Goal: Task Accomplishment & Management: Use online tool/utility

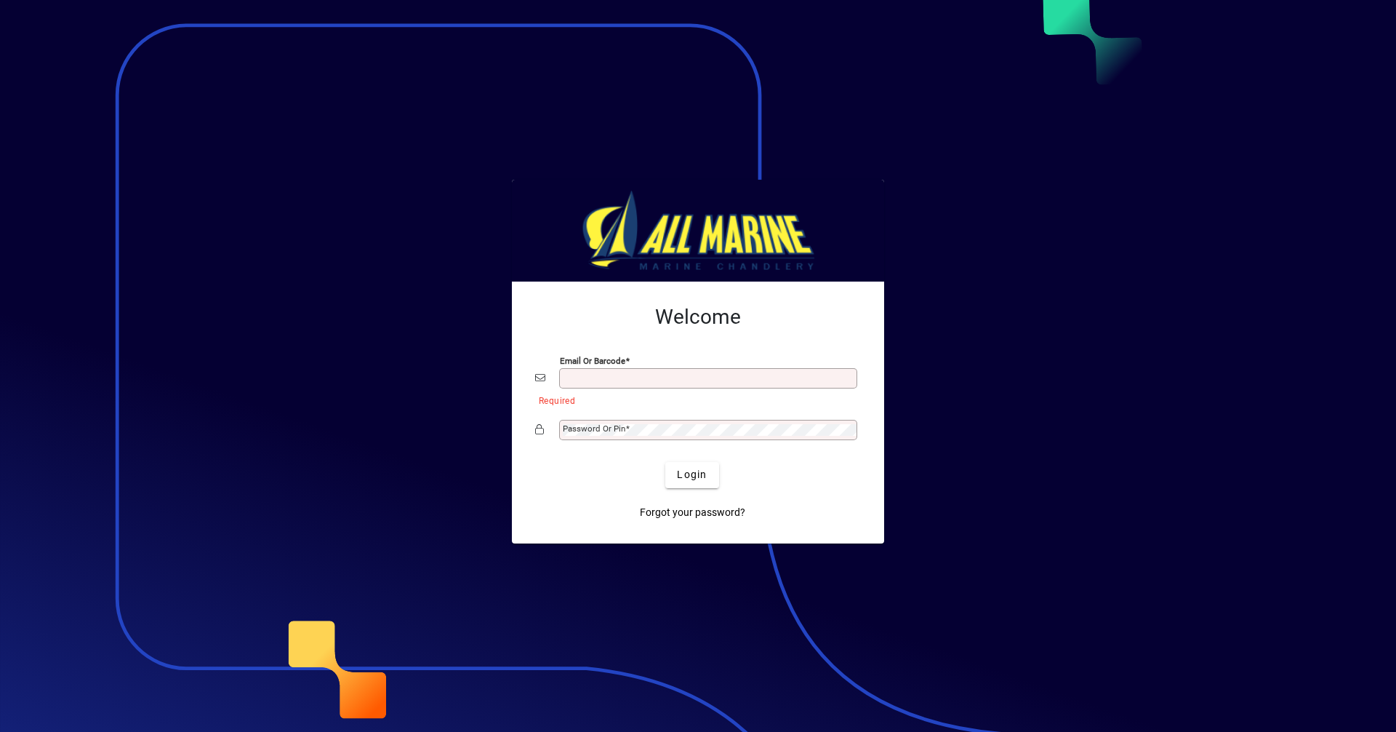
type input "**********"
click at [694, 472] on span "Login" at bounding box center [692, 474] width 30 height 15
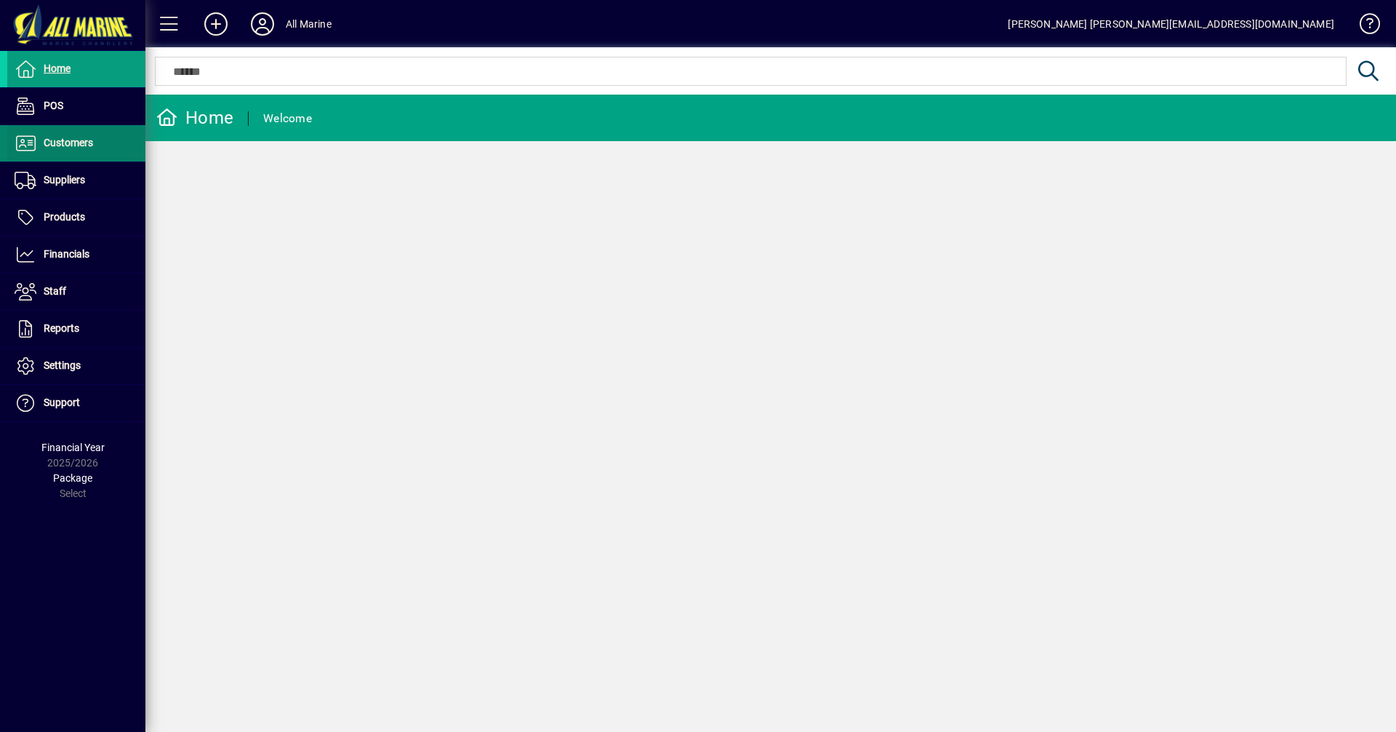
click at [88, 145] on span "Customers" at bounding box center [68, 143] width 49 height 12
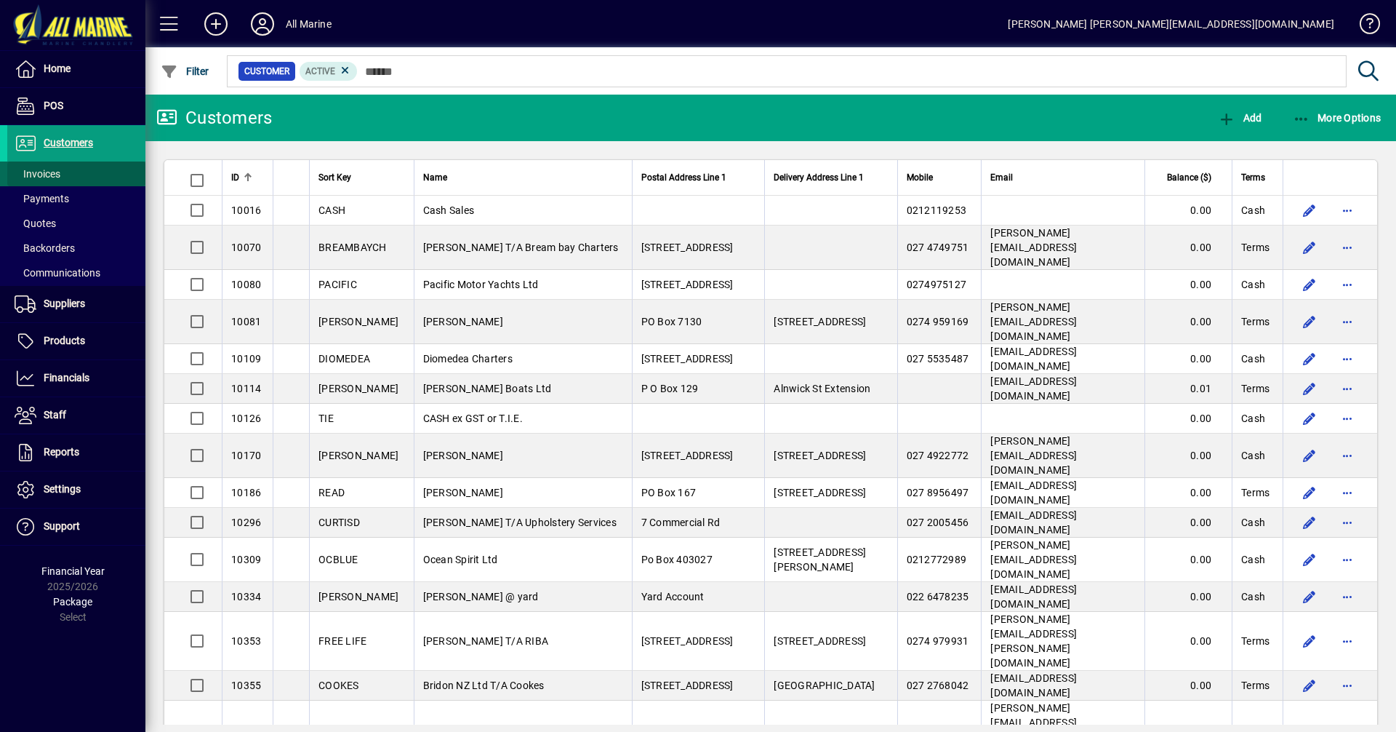
click at [51, 172] on span "Invoices" at bounding box center [38, 174] width 46 height 12
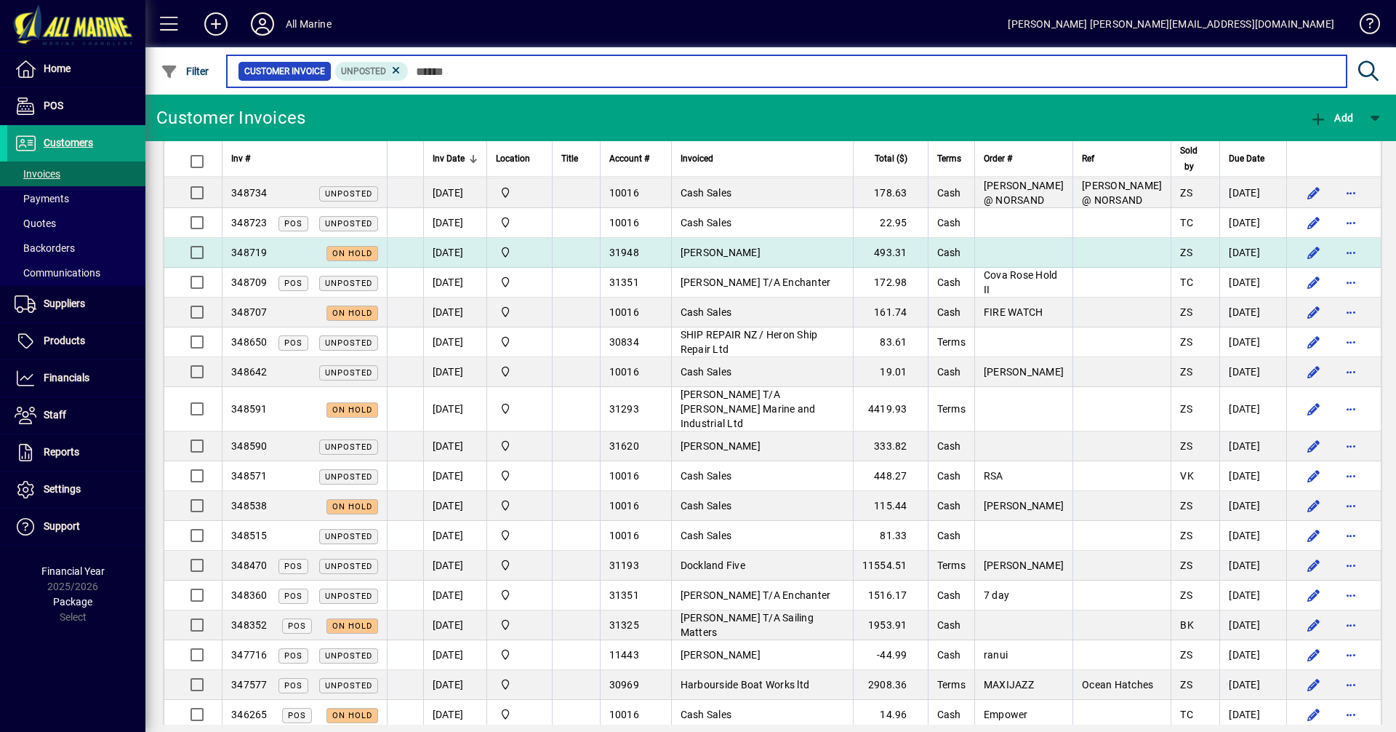
scroll to position [116, 0]
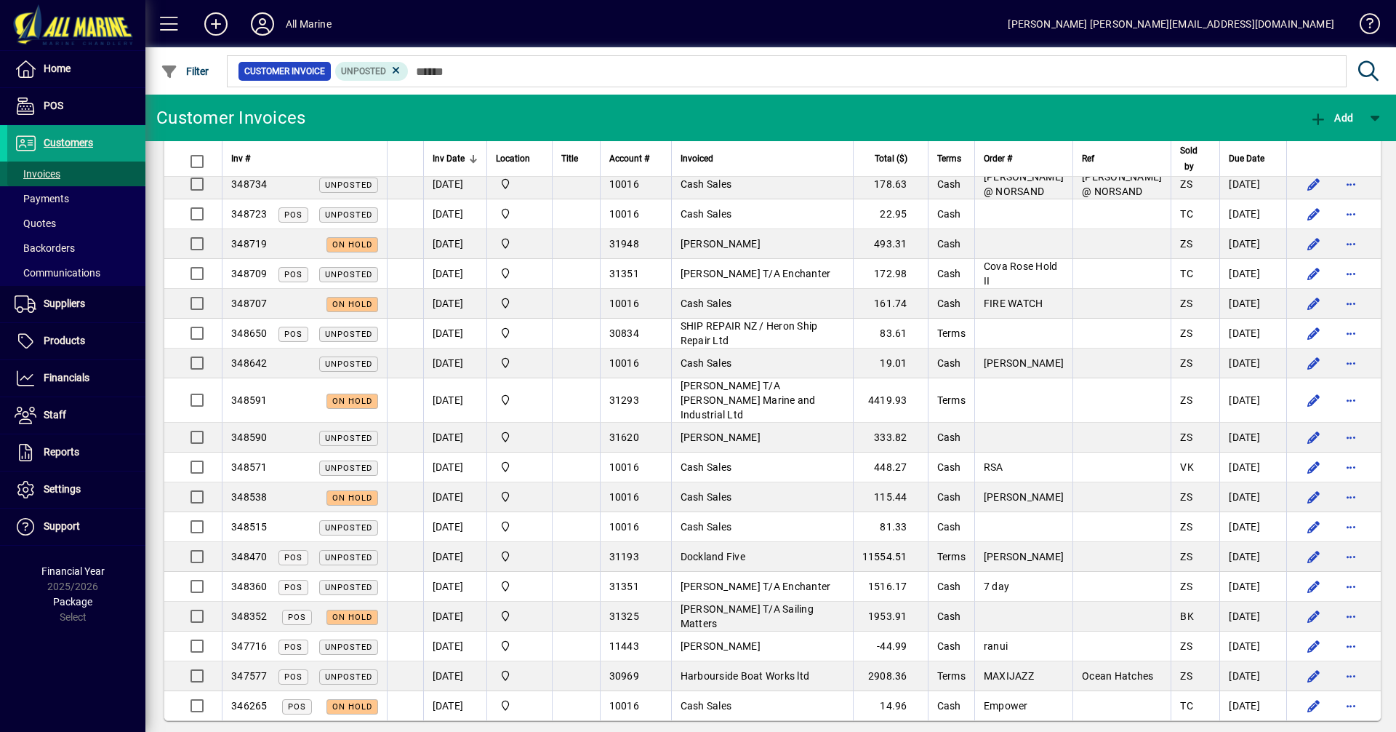
click at [43, 173] on span "Invoices" at bounding box center [38, 174] width 46 height 12
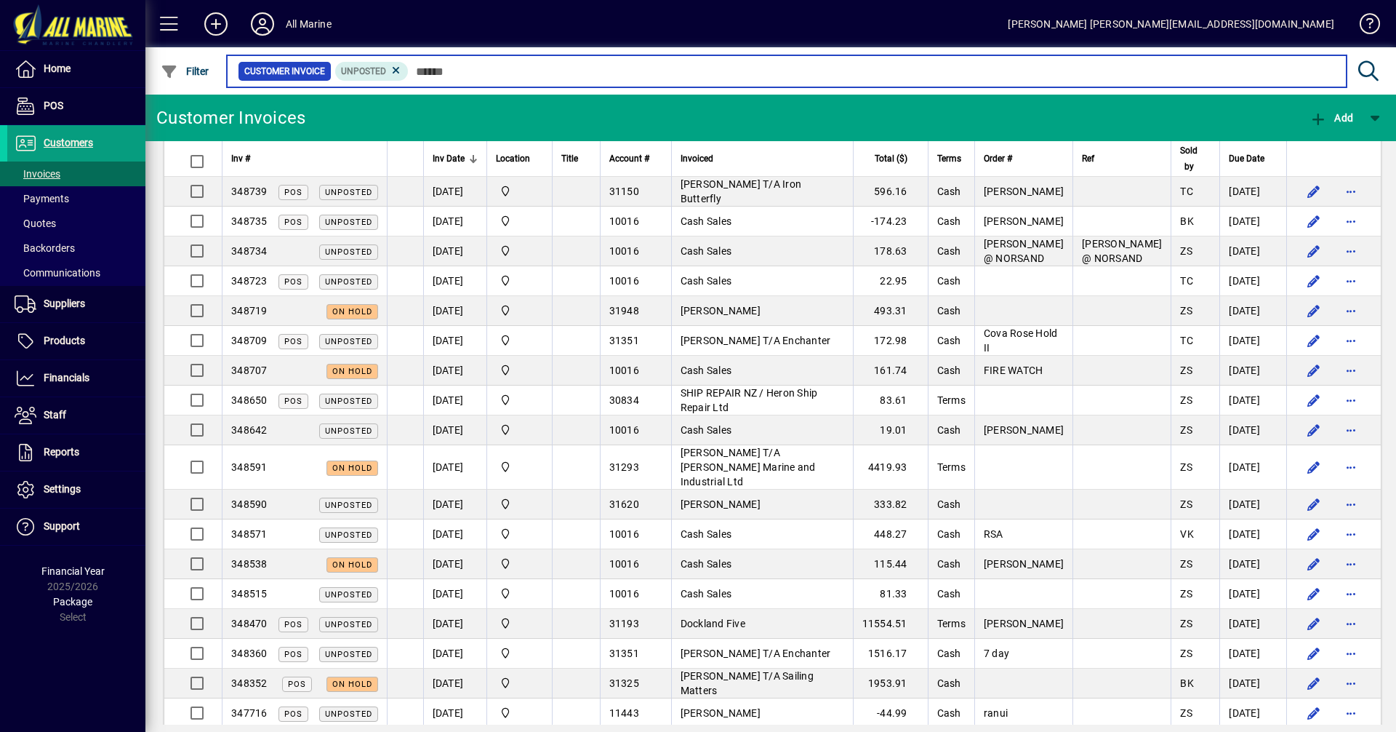
scroll to position [73, 0]
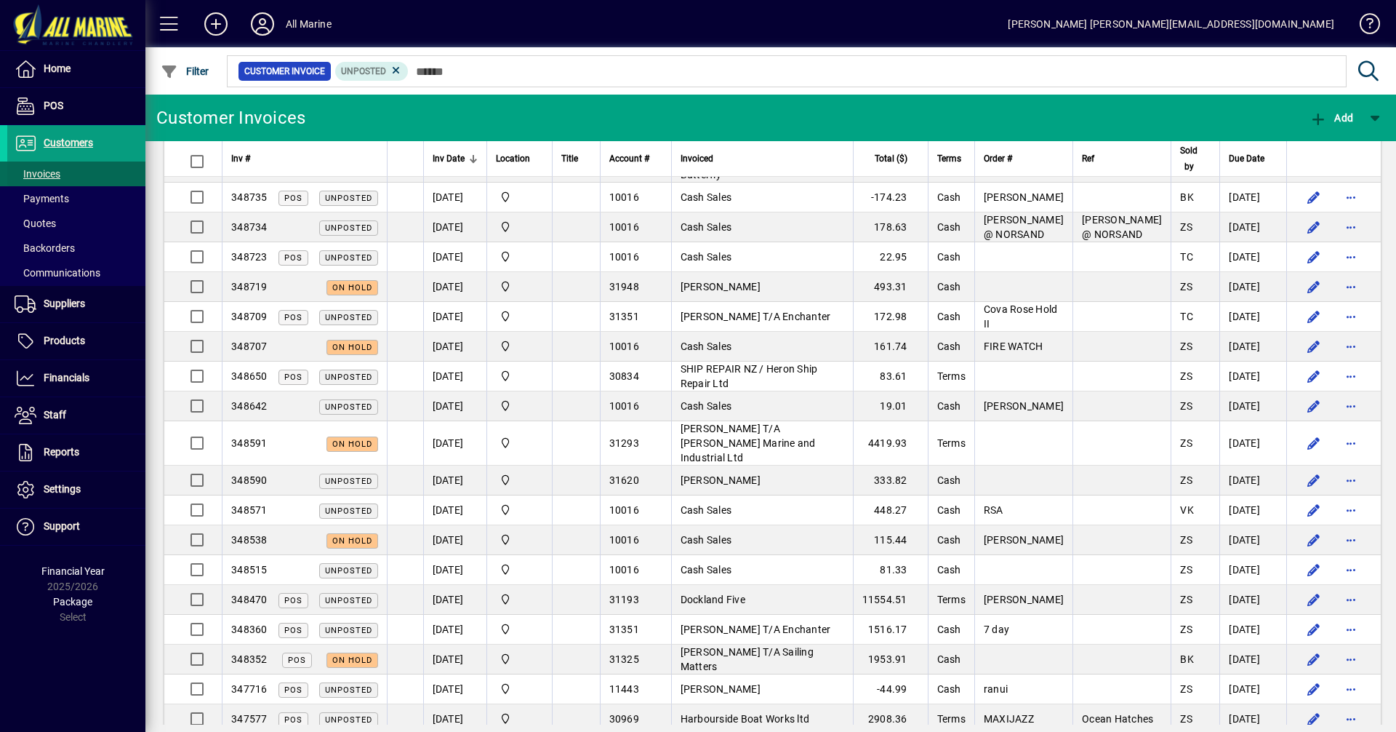
click at [37, 169] on span "Invoices" at bounding box center [38, 174] width 46 height 12
click at [80, 145] on span "Customers" at bounding box center [68, 143] width 49 height 12
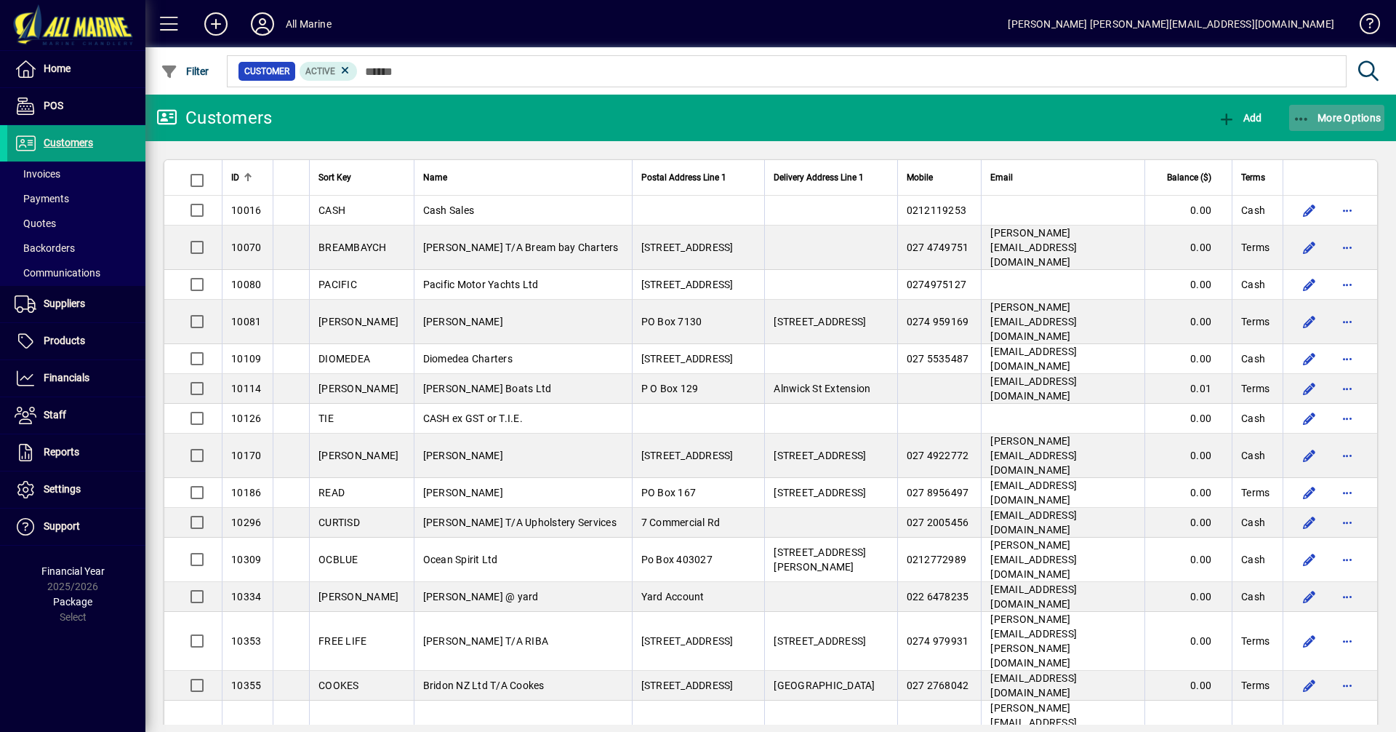
click at [1333, 121] on span "More Options" at bounding box center [1337, 118] width 89 height 12
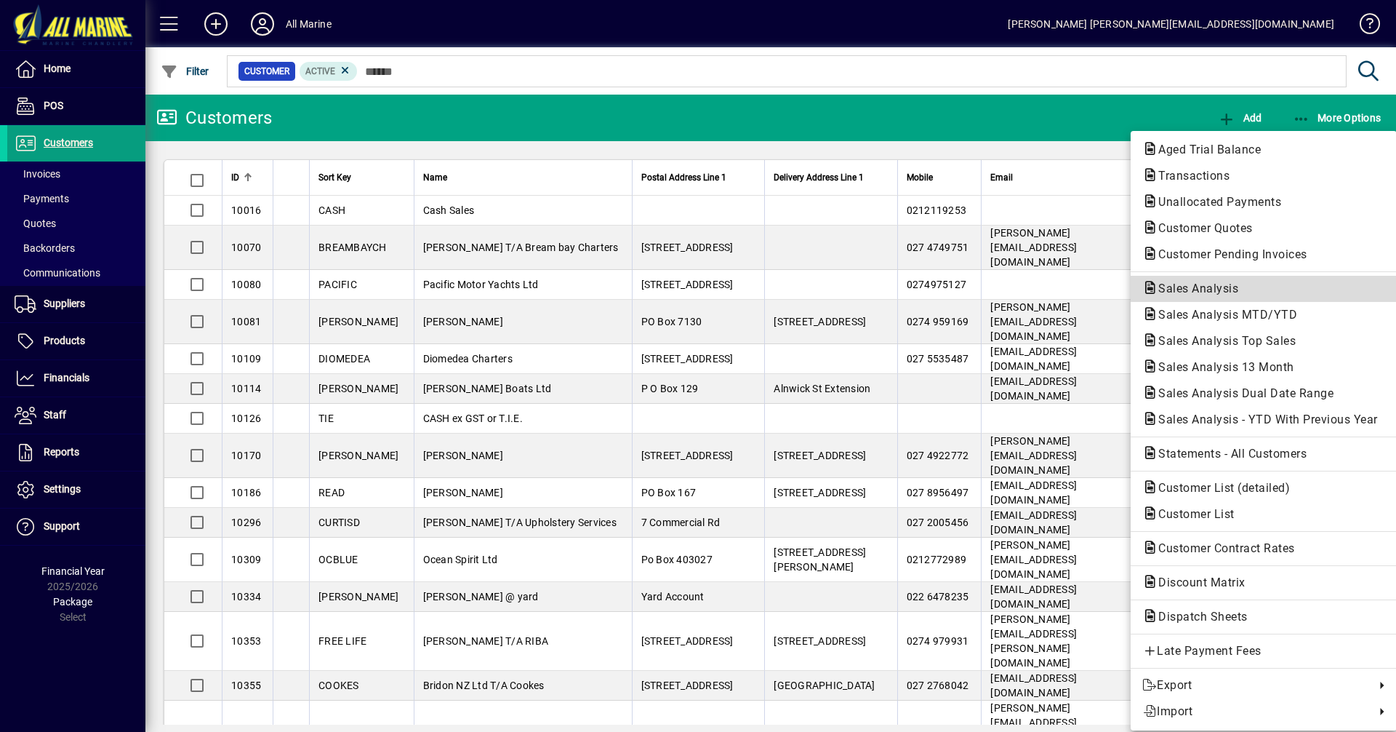
click at [1217, 293] on span "Sales Analysis" at bounding box center [1193, 288] width 103 height 14
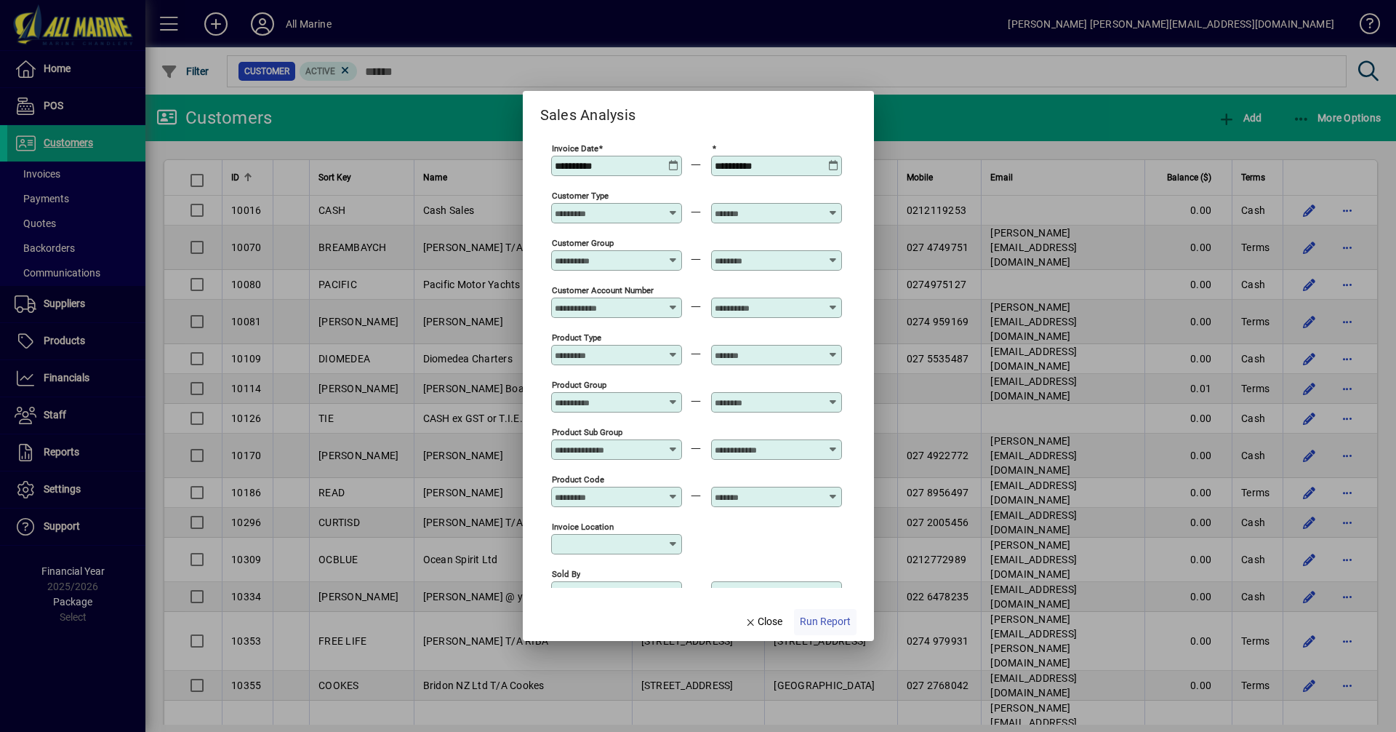
click at [820, 629] on span "Run Report" at bounding box center [825, 621] width 51 height 15
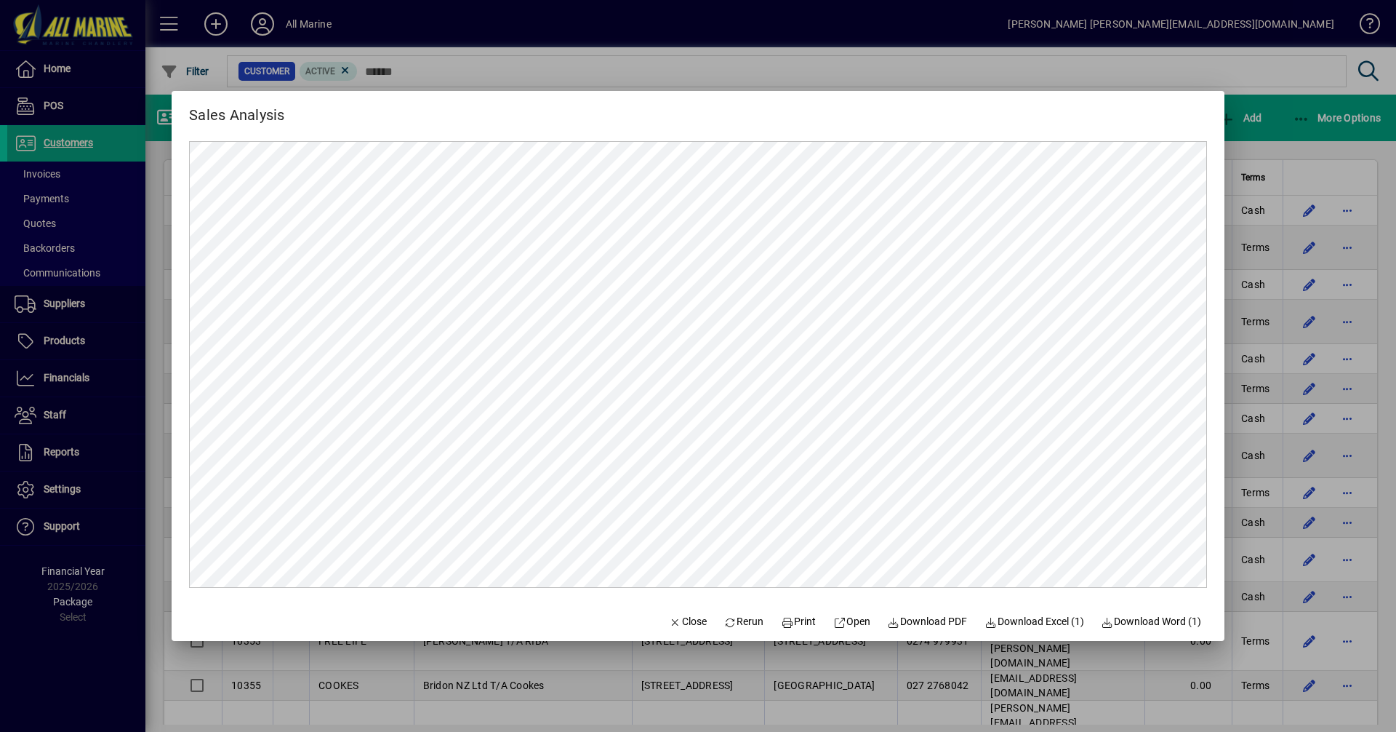
click at [1294, 134] on div at bounding box center [698, 366] width 1396 height 732
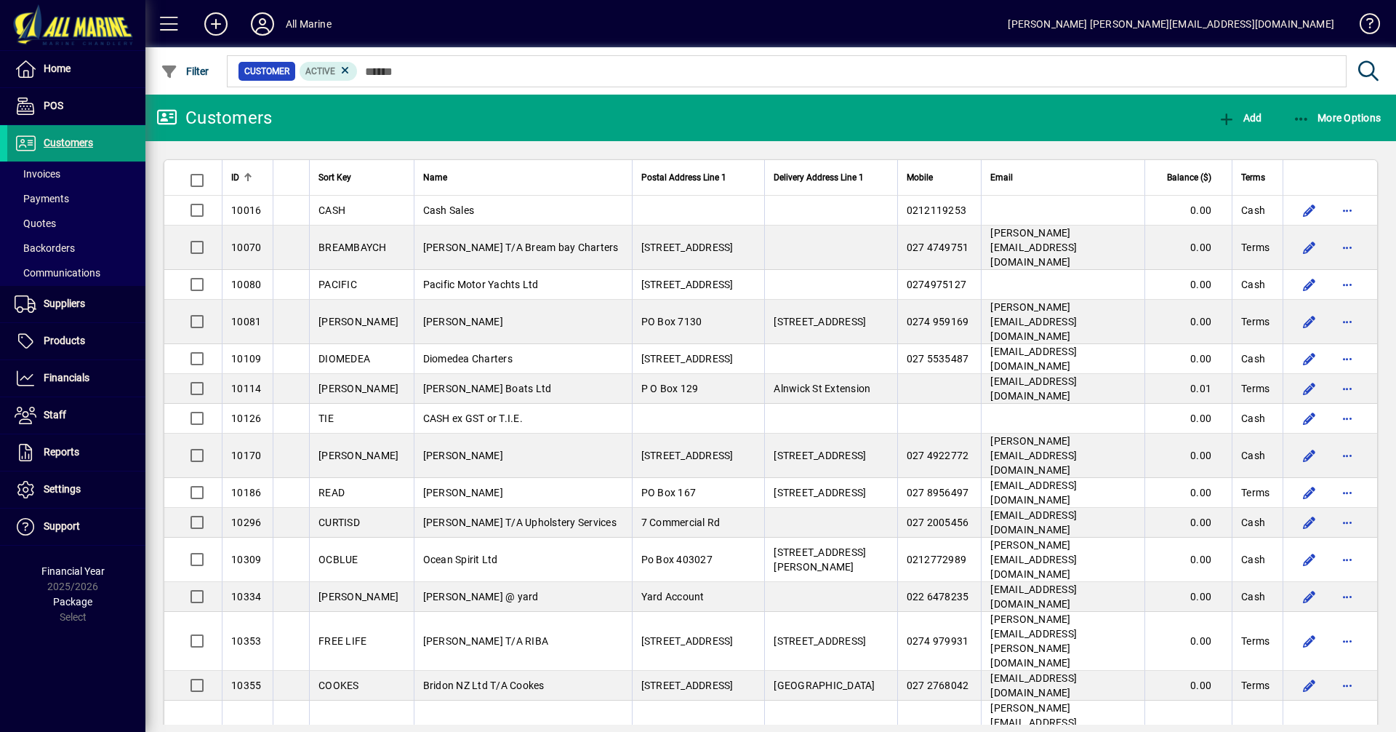
click at [60, 141] on span "Customers" at bounding box center [68, 143] width 49 height 12
click at [1325, 119] on span "More Options" at bounding box center [1337, 118] width 89 height 12
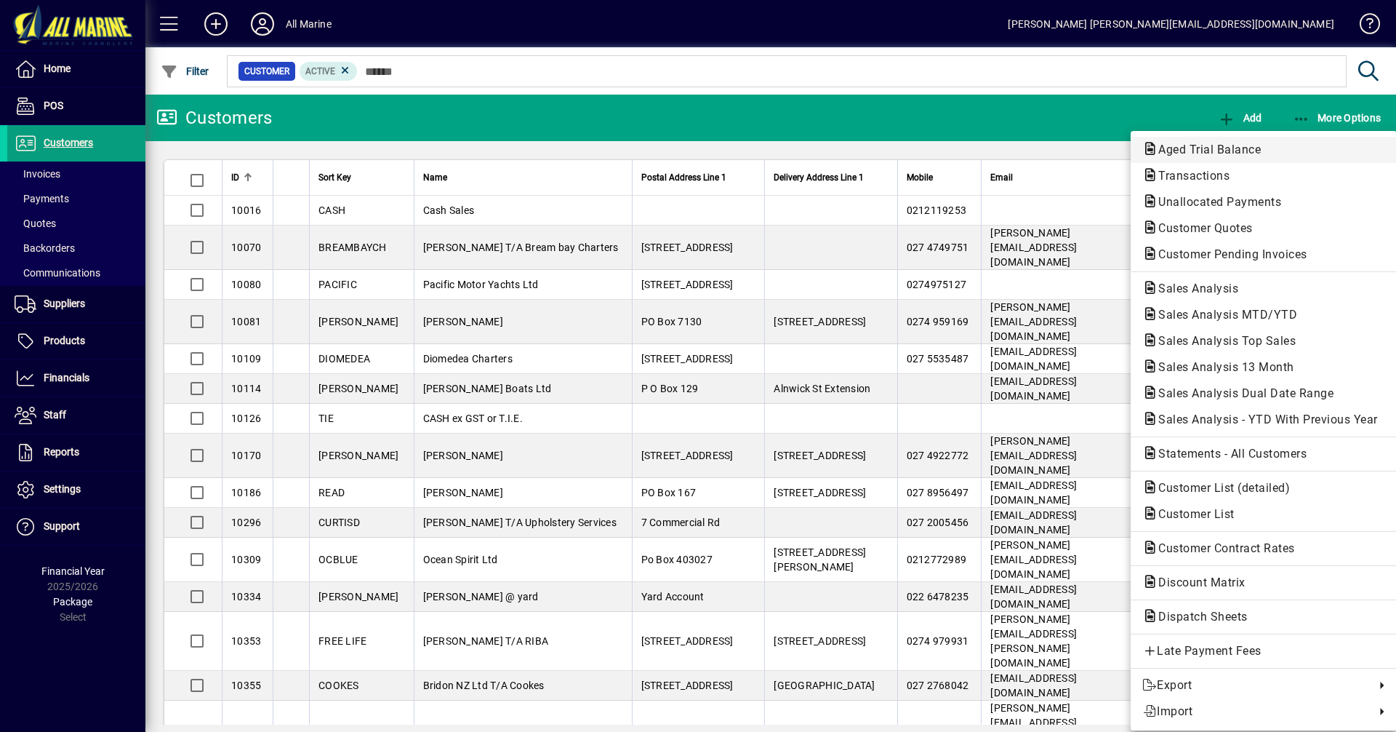
click at [1204, 152] on span "Aged Trial Balance" at bounding box center [1205, 150] width 126 height 14
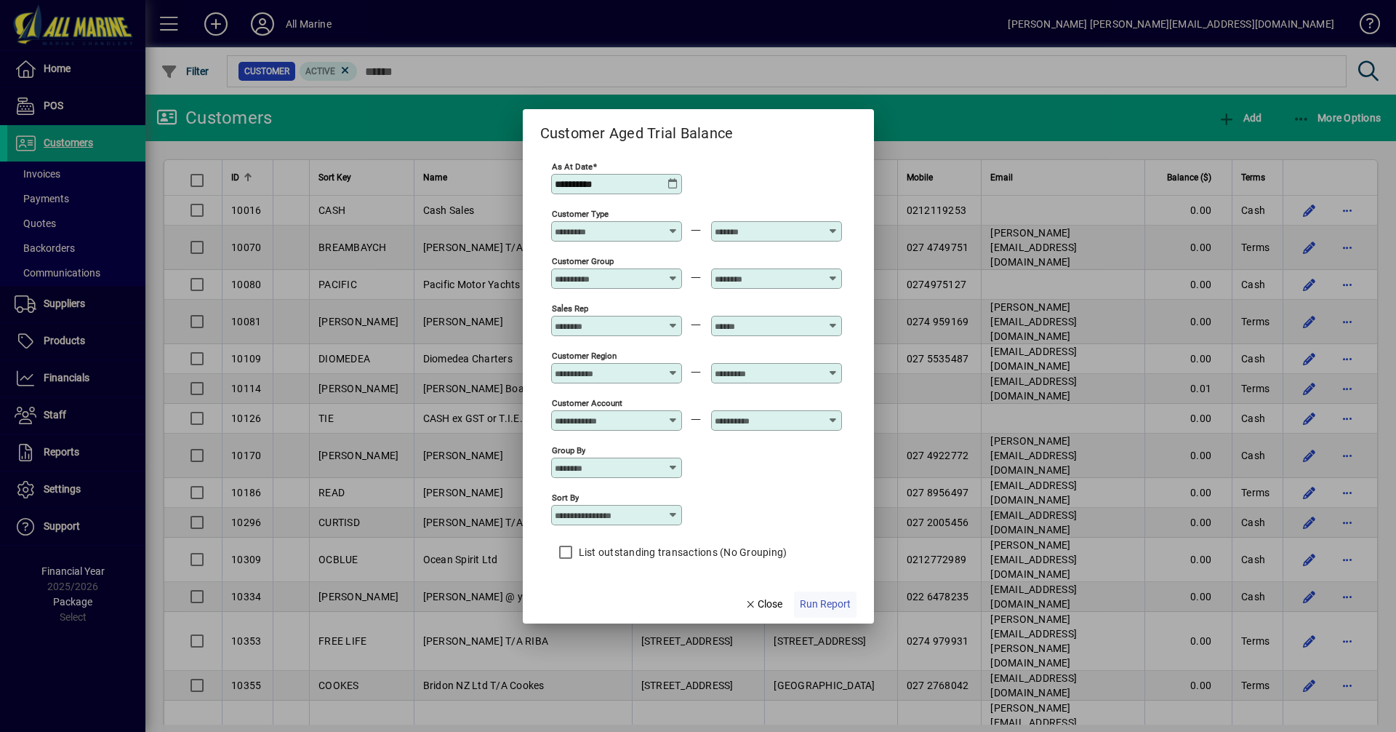
click at [825, 596] on span "Run Report" at bounding box center [825, 603] width 51 height 15
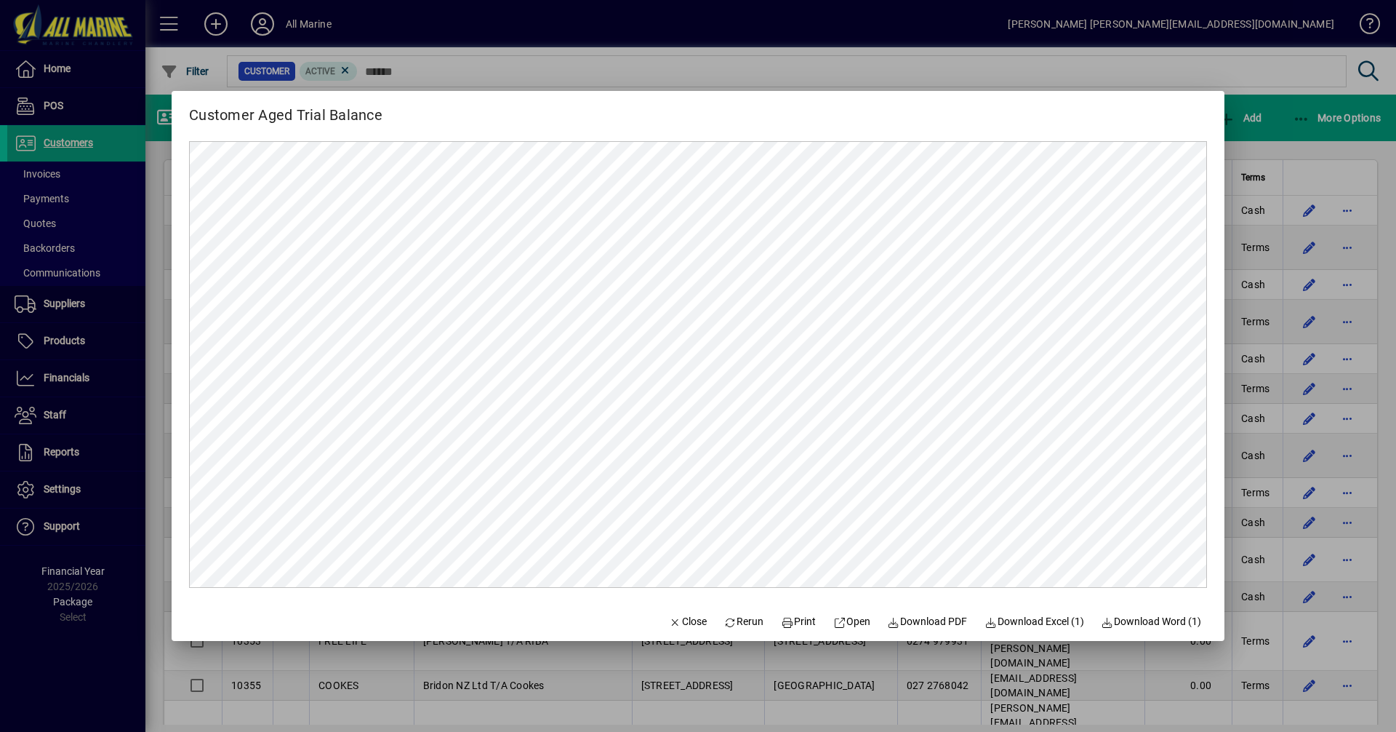
click at [1273, 135] on div at bounding box center [698, 366] width 1396 height 732
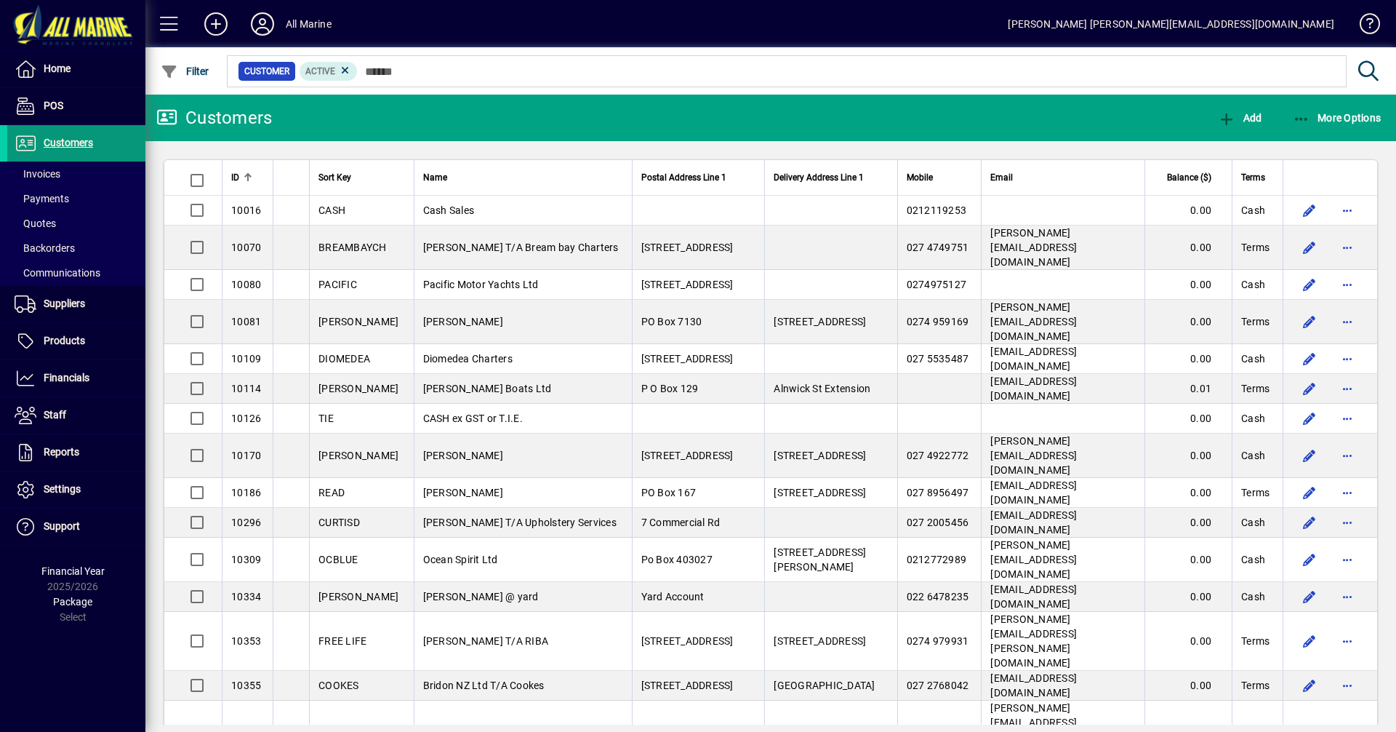
click at [55, 151] on span "Customers" at bounding box center [50, 143] width 86 height 17
click at [1348, 128] on span "button" at bounding box center [1337, 117] width 96 height 35
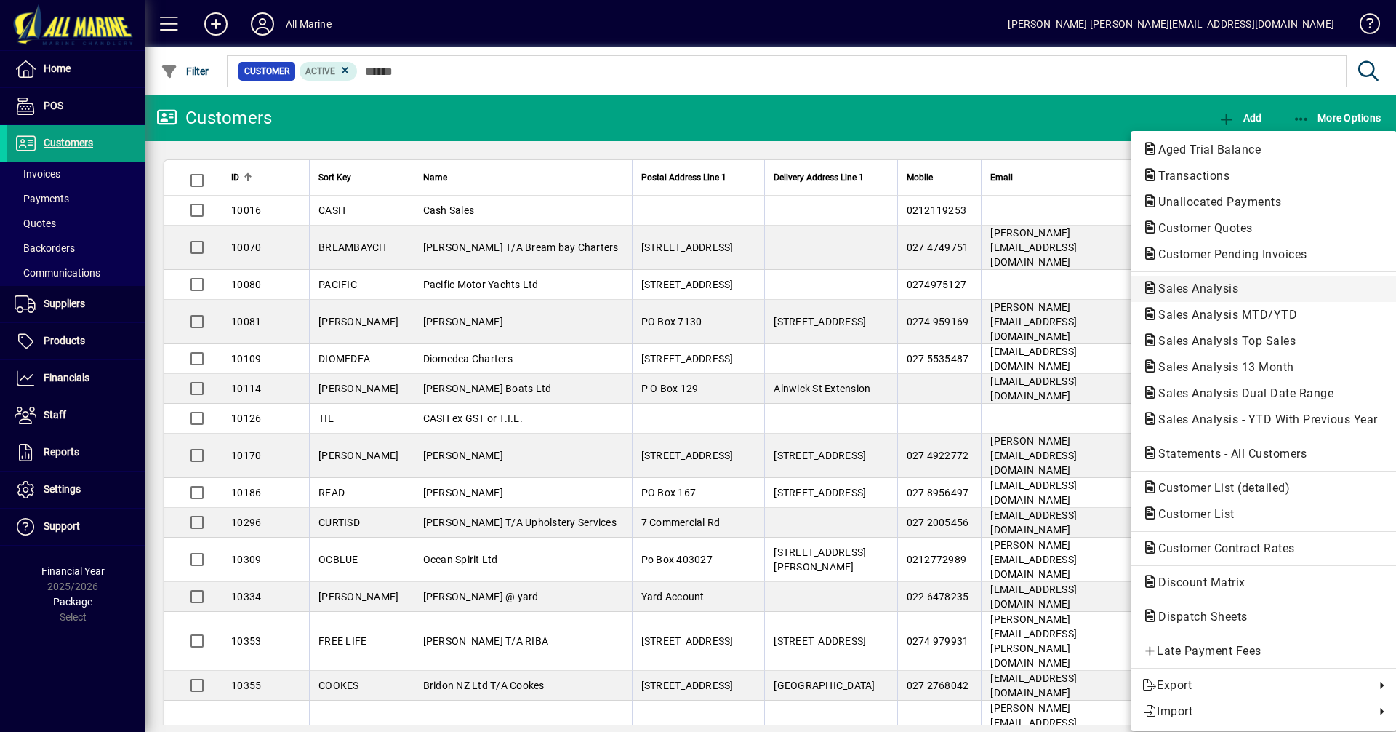
click at [1220, 289] on span "Sales Analysis" at bounding box center [1193, 288] width 103 height 14
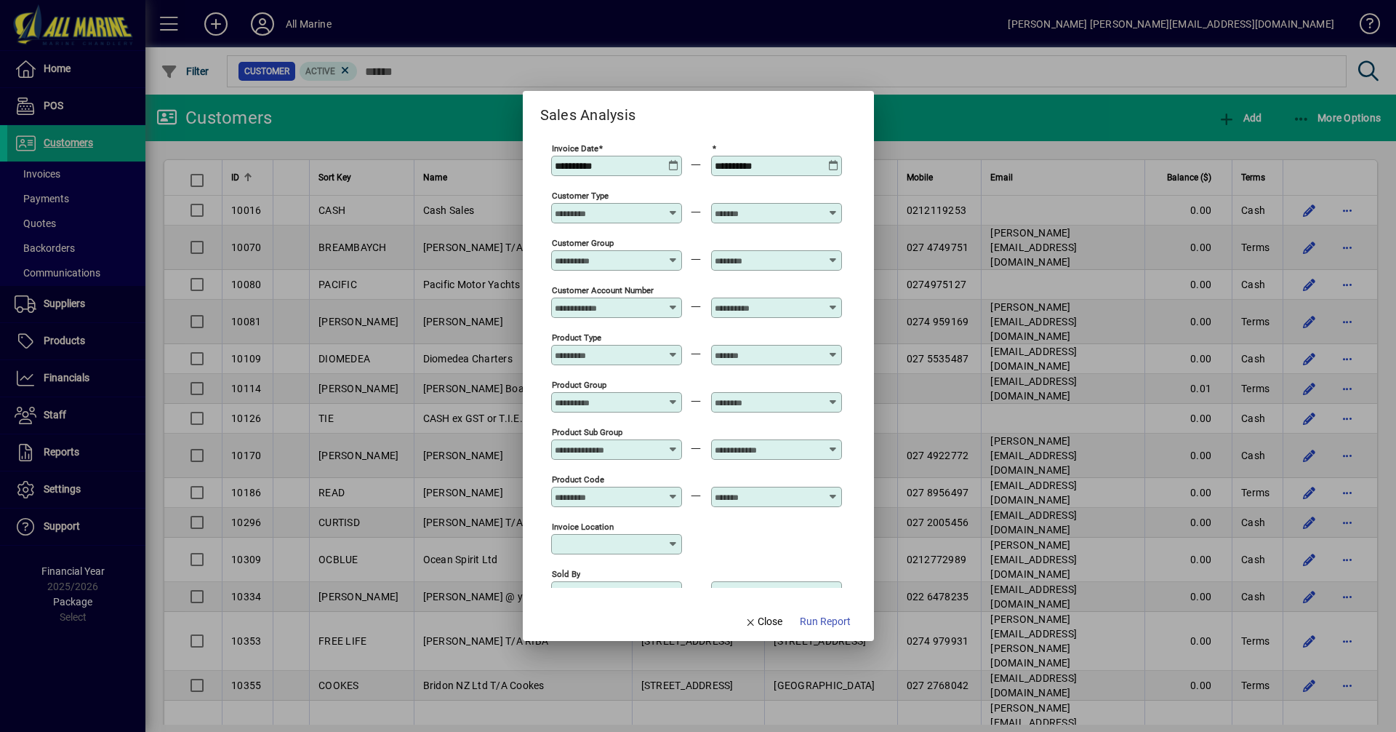
type input "**********"
click at [672, 160] on icon at bounding box center [673, 160] width 11 height 0
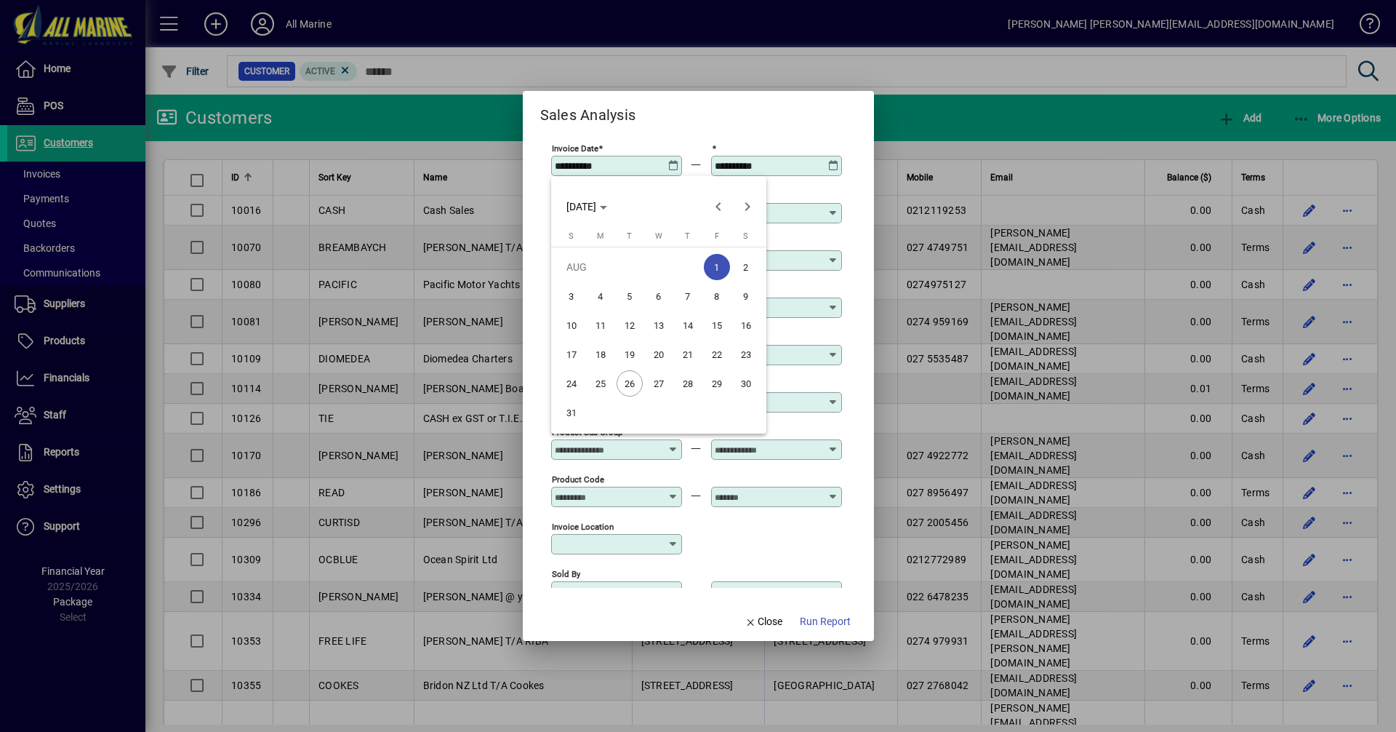
click at [633, 385] on span "26" at bounding box center [630, 383] width 26 height 26
type input "**********"
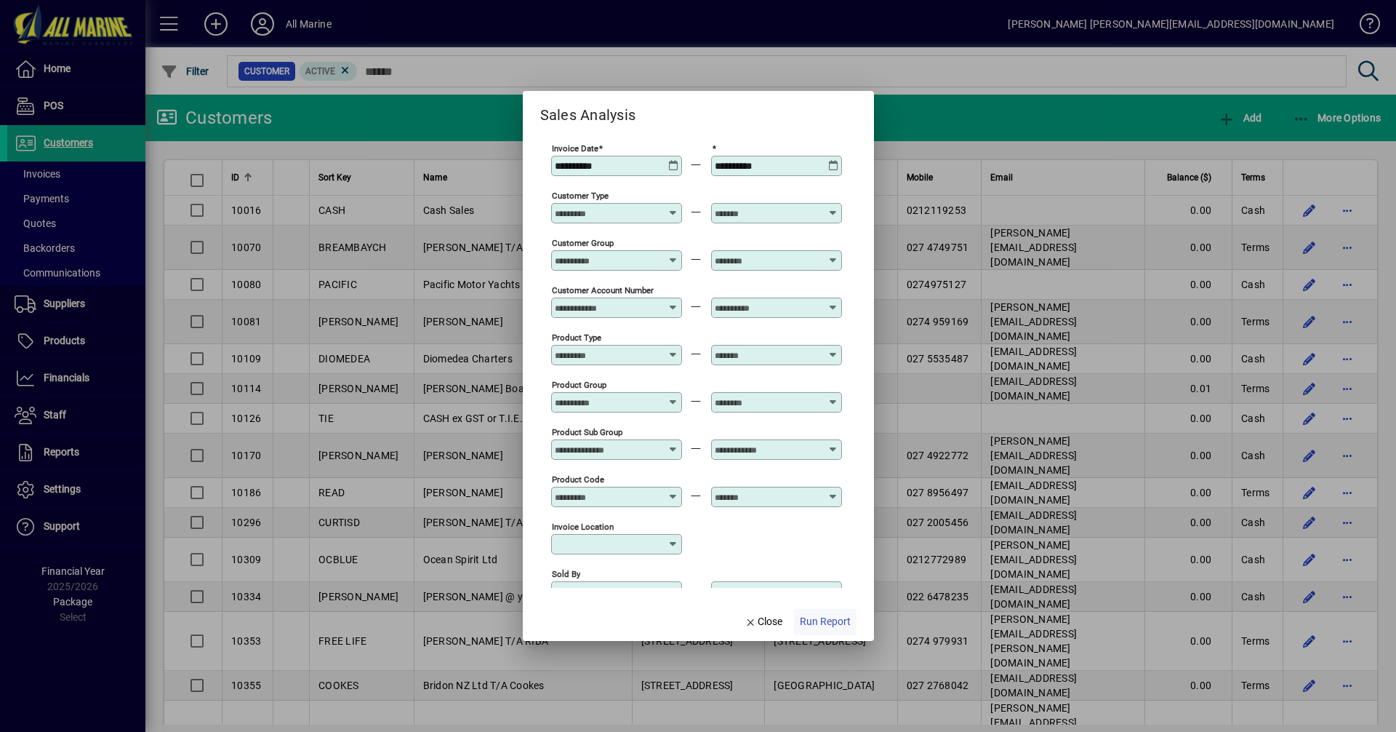
click at [826, 627] on span "Run Report" at bounding box center [825, 621] width 51 height 15
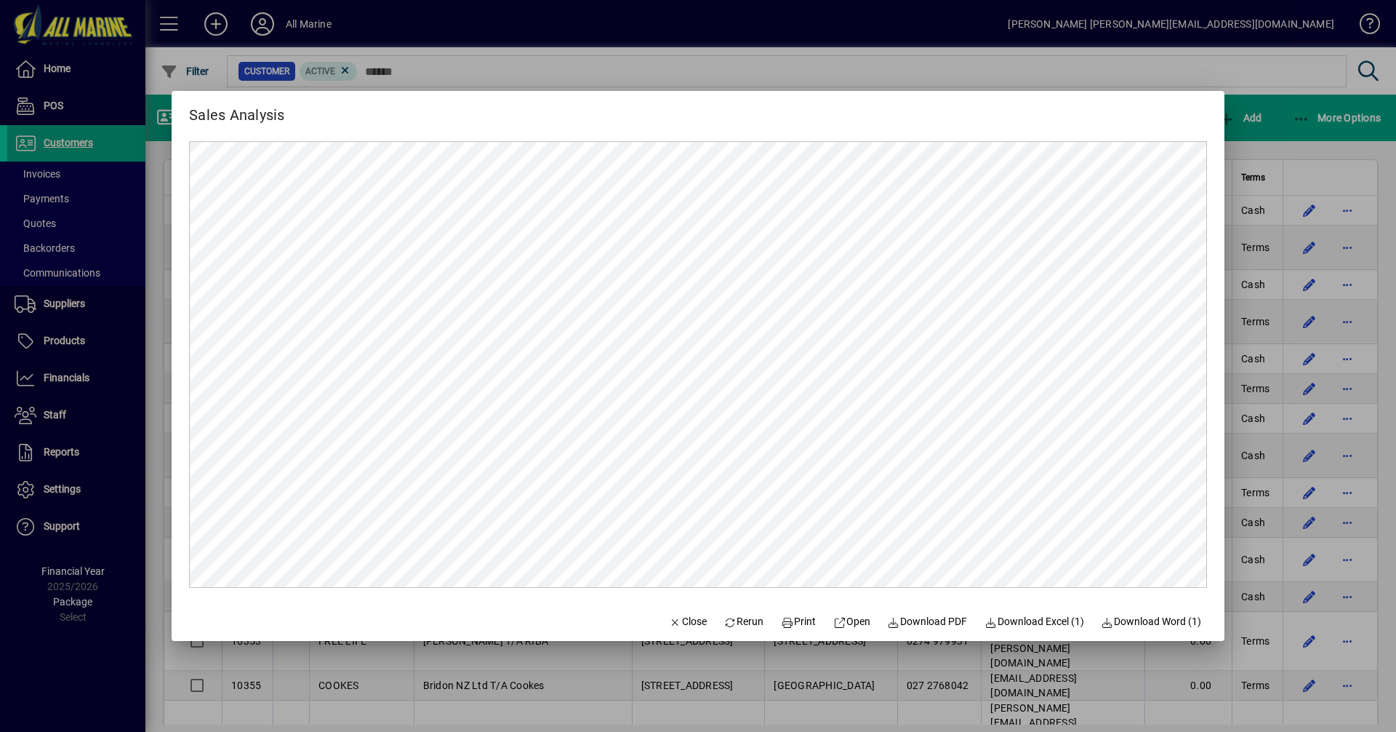
click at [1289, 134] on div at bounding box center [698, 366] width 1396 height 732
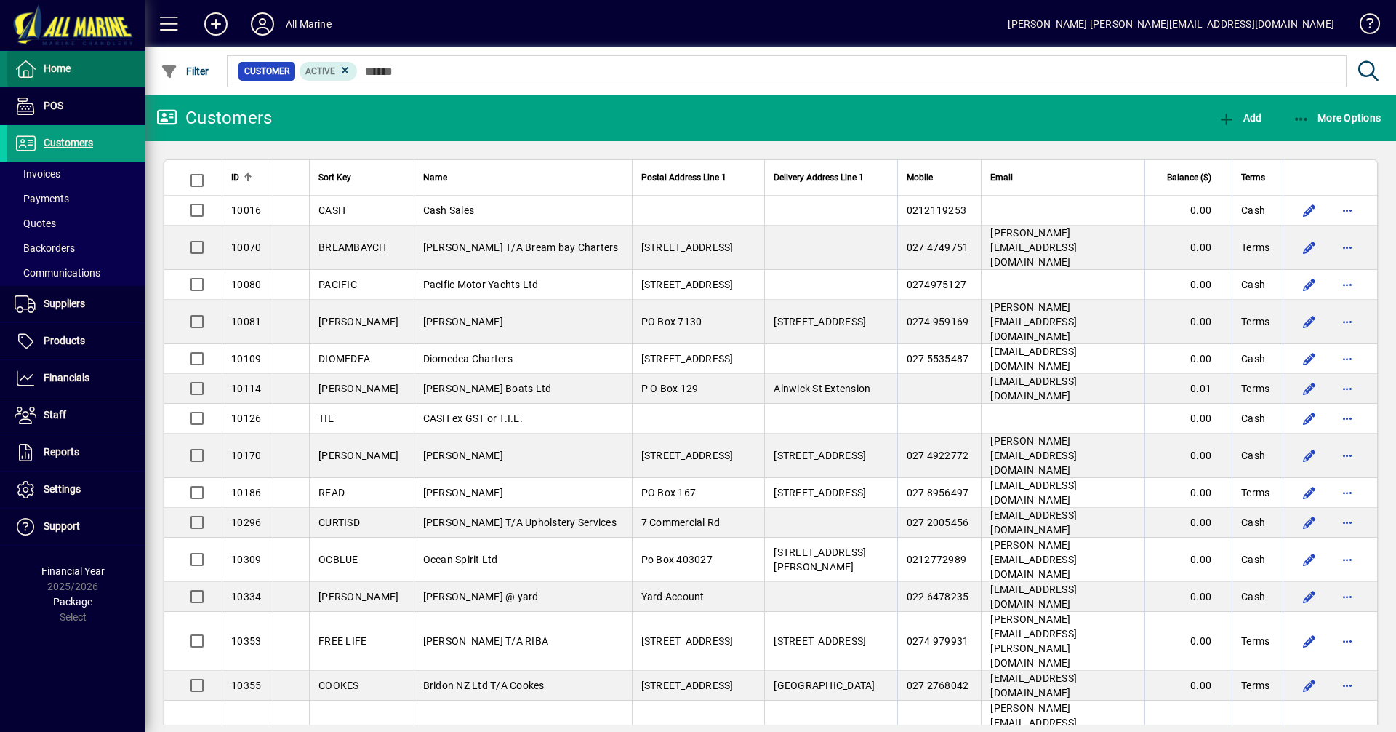
click at [61, 73] on span "Home" at bounding box center [57, 69] width 27 height 12
